Goal: Transaction & Acquisition: Book appointment/travel/reservation

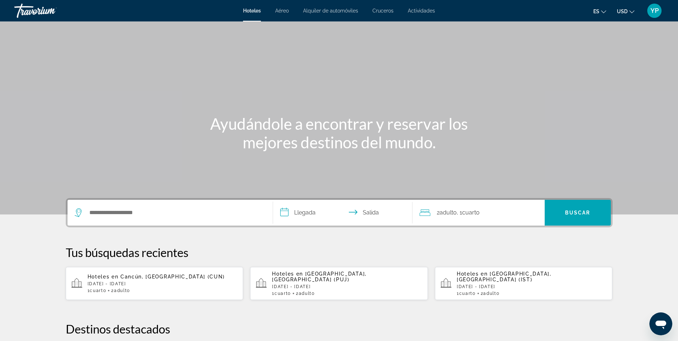
click at [518, 284] on p "[DATE] - [DATE]" at bounding box center [532, 286] width 150 height 5
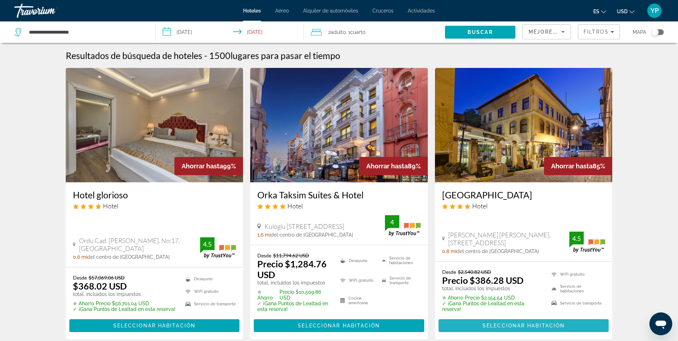
click at [507, 323] on span "Contenido principal" at bounding box center [524, 325] width 171 height 17
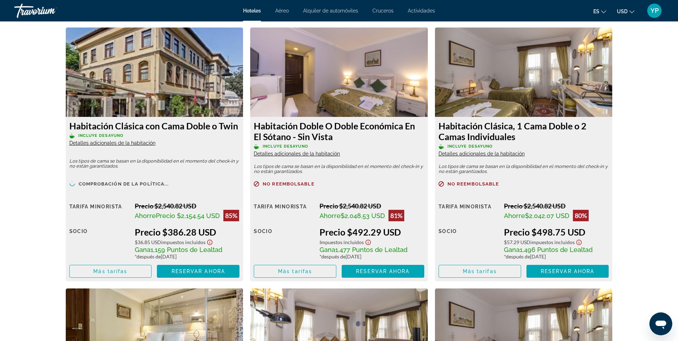
scroll to position [990, 0]
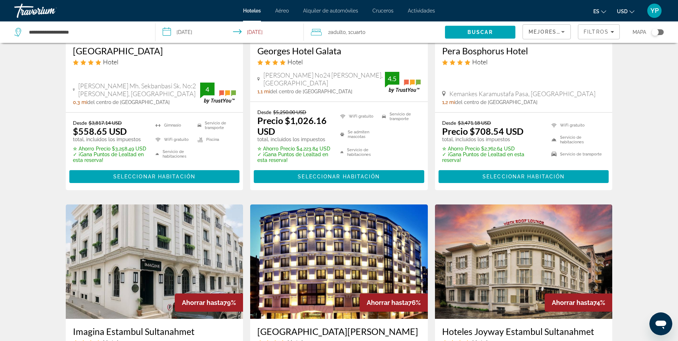
scroll to position [368, 0]
